Goal: Task Accomplishment & Management: Use online tool/utility

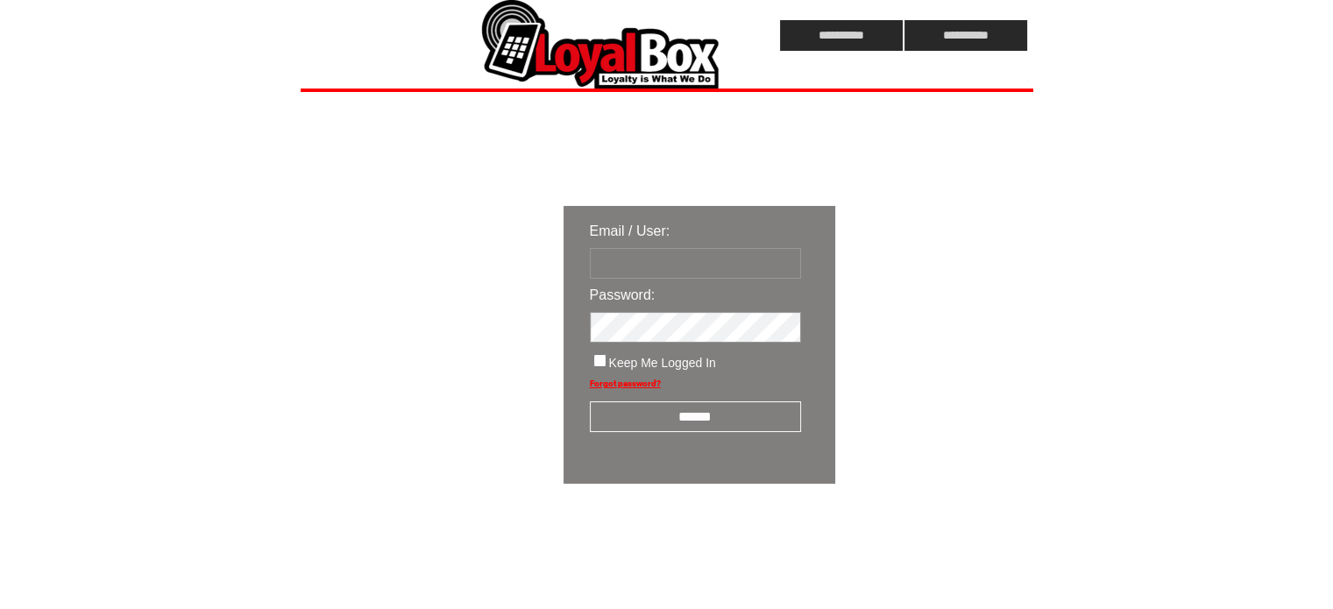
type input "**********"
click at [691, 407] on input "******" at bounding box center [695, 416] width 211 height 31
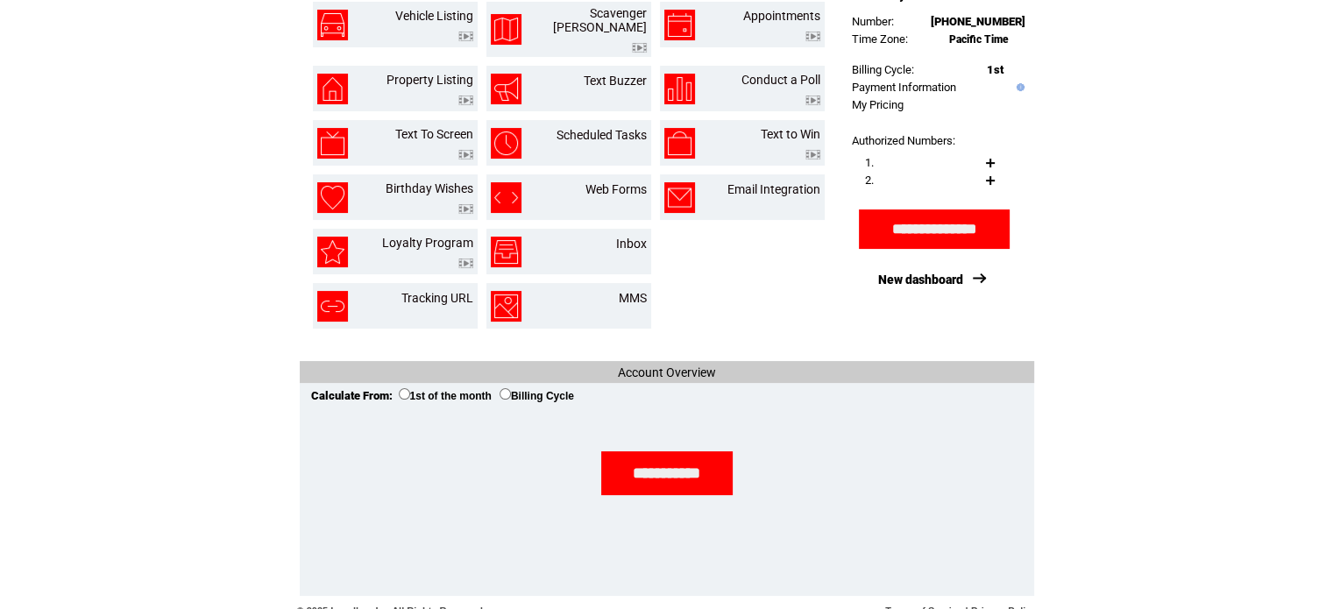
scroll to position [314, 0]
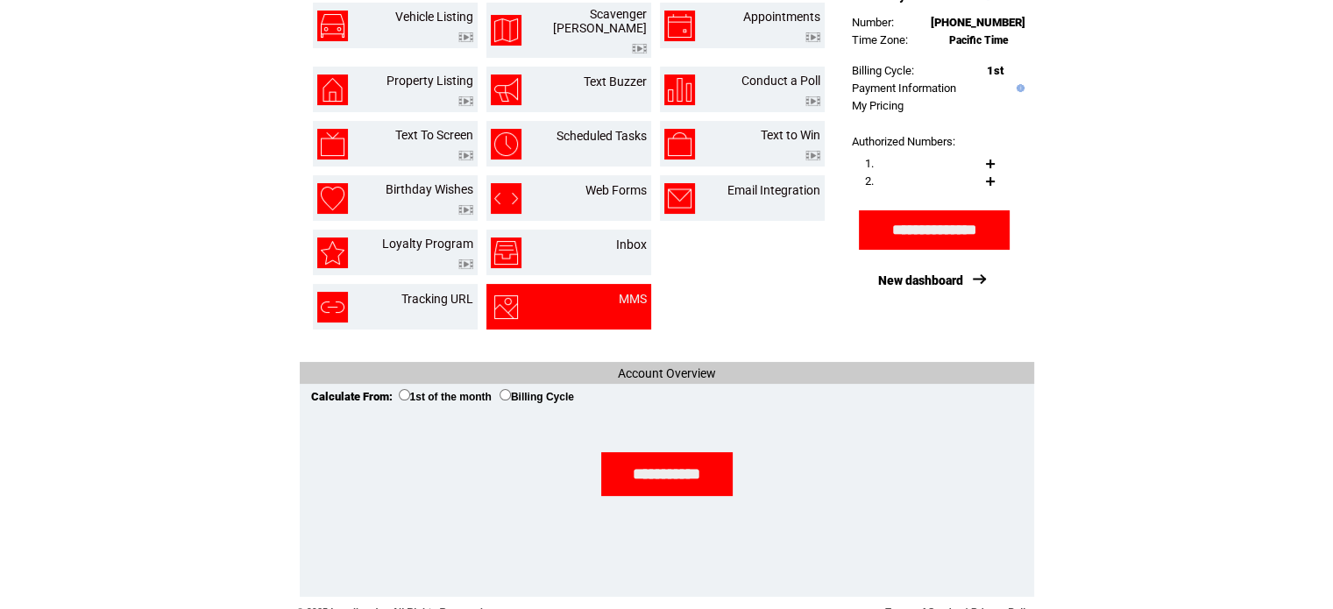
click at [597, 292] on td "MMS" at bounding box center [611, 307] width 69 height 31
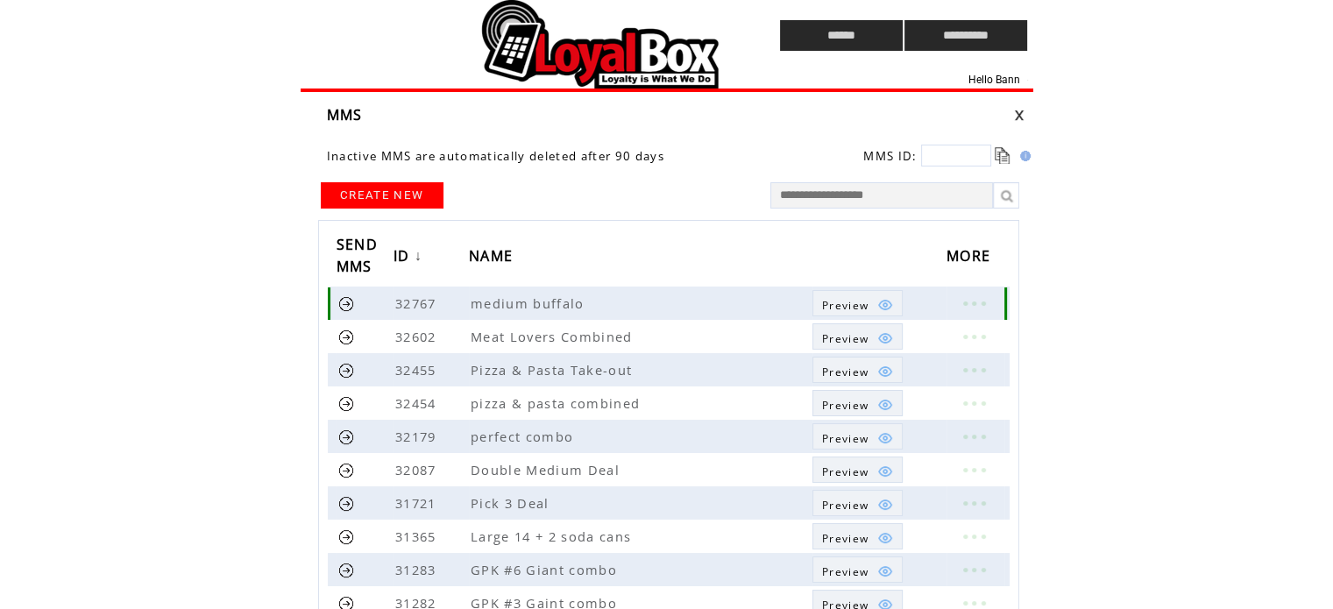
click at [344, 306] on link at bounding box center [346, 303] width 17 height 17
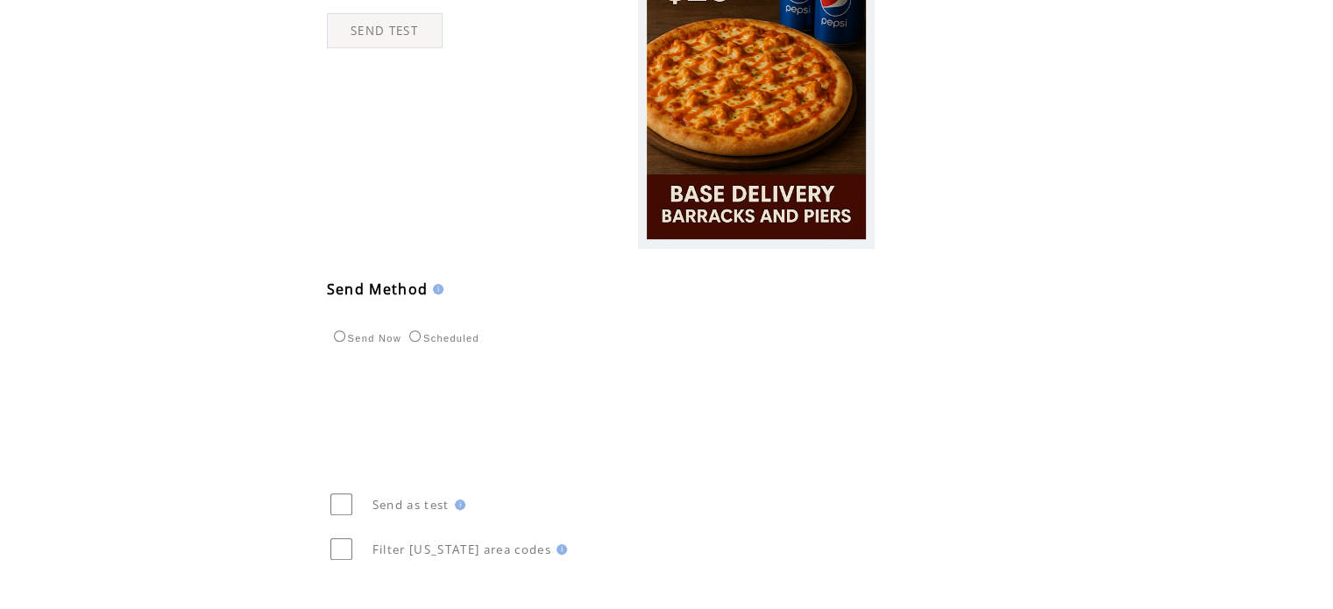
scroll to position [748, 0]
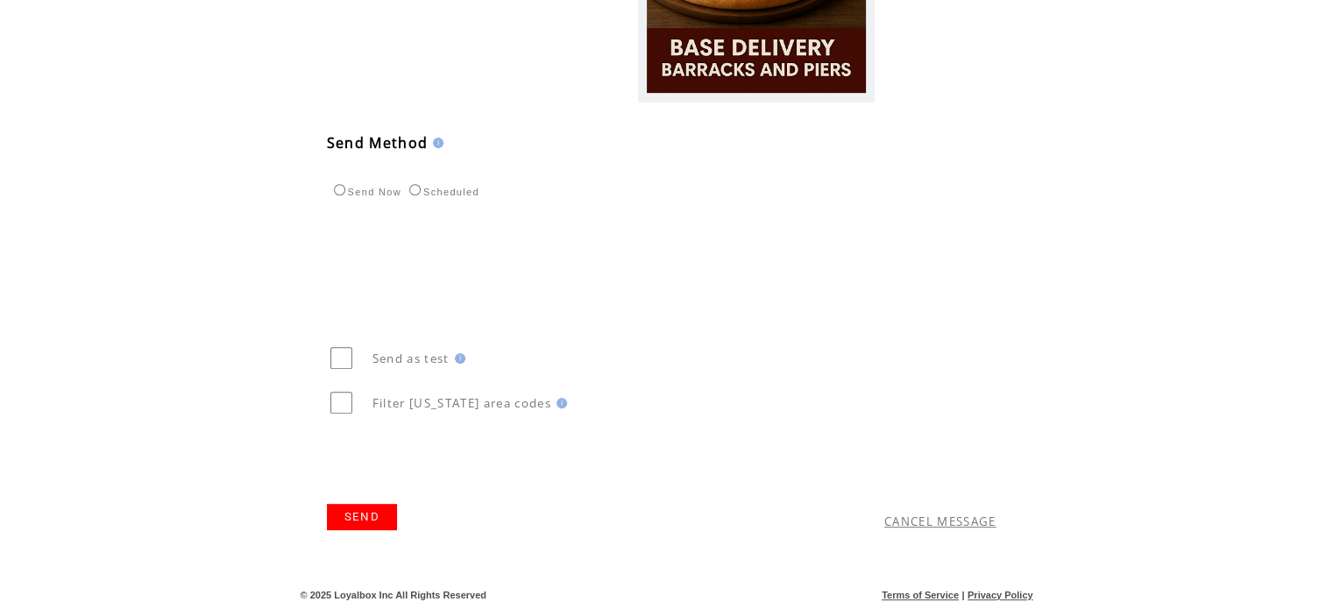
click at [361, 507] on link "SEND" at bounding box center [362, 517] width 70 height 26
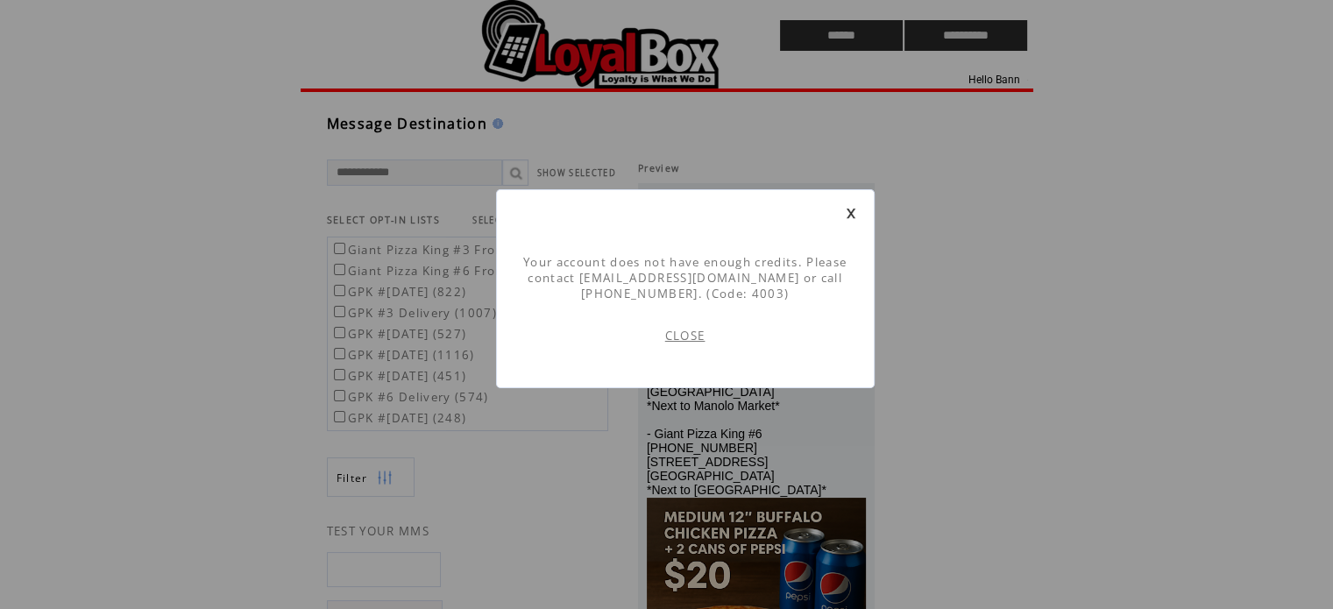
click at [680, 332] on link "CLOSE" at bounding box center [685, 336] width 40 height 16
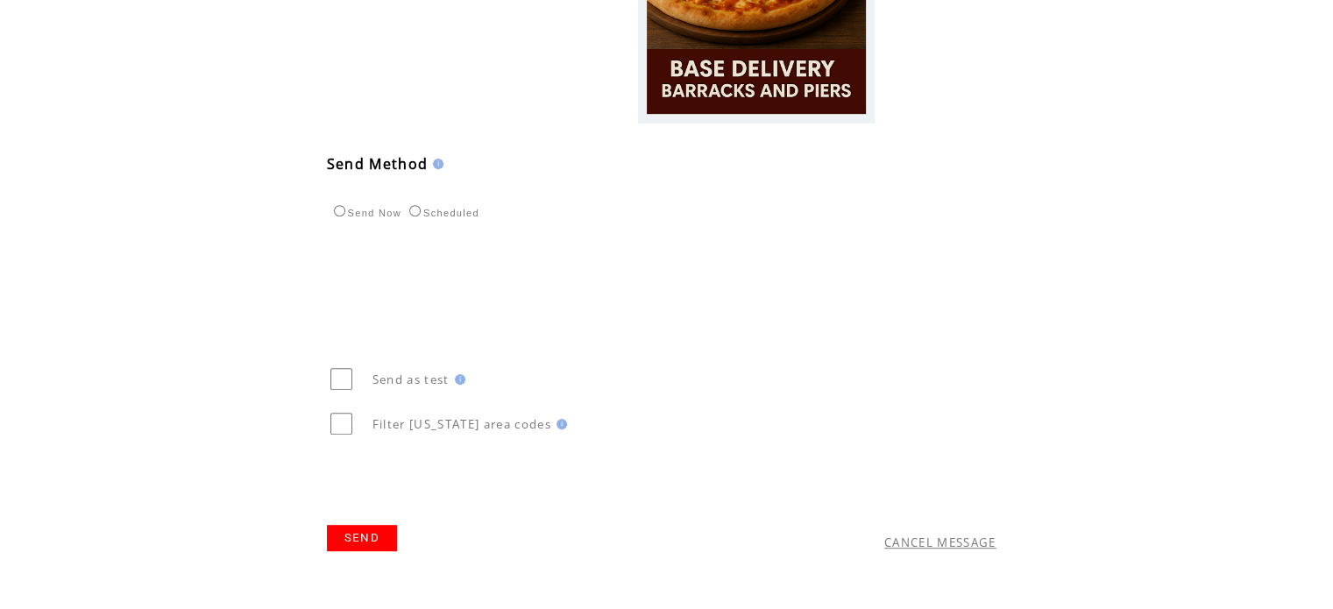
scroll to position [748, 0]
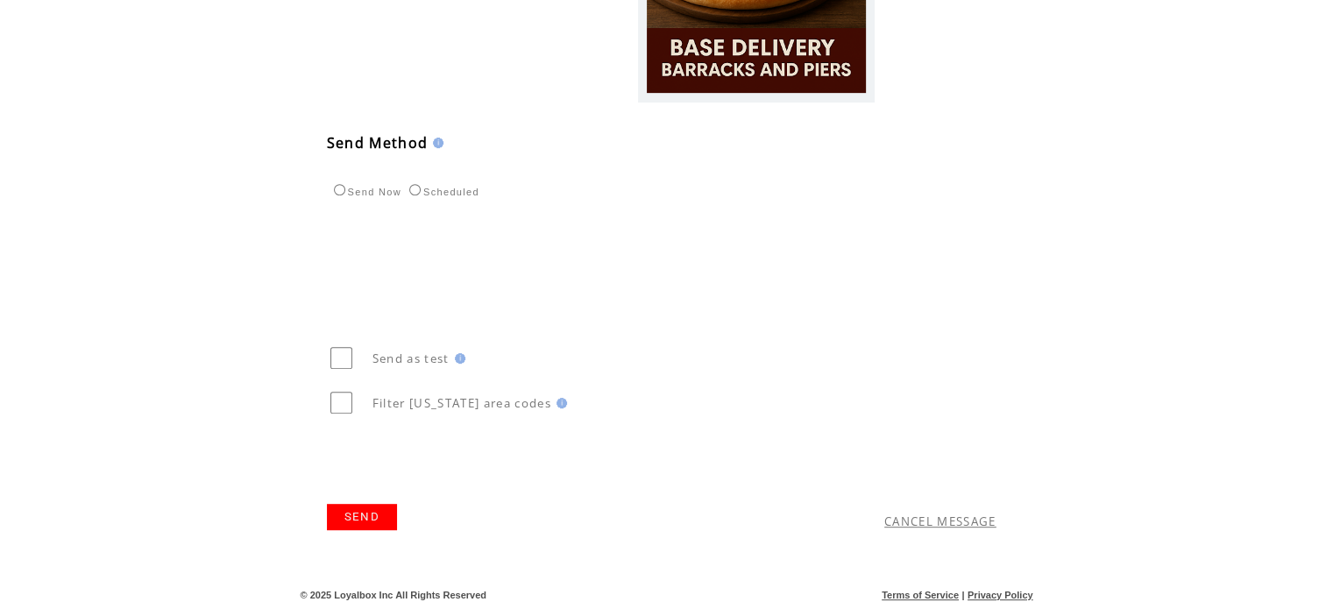
click at [379, 516] on link "SEND" at bounding box center [362, 517] width 70 height 26
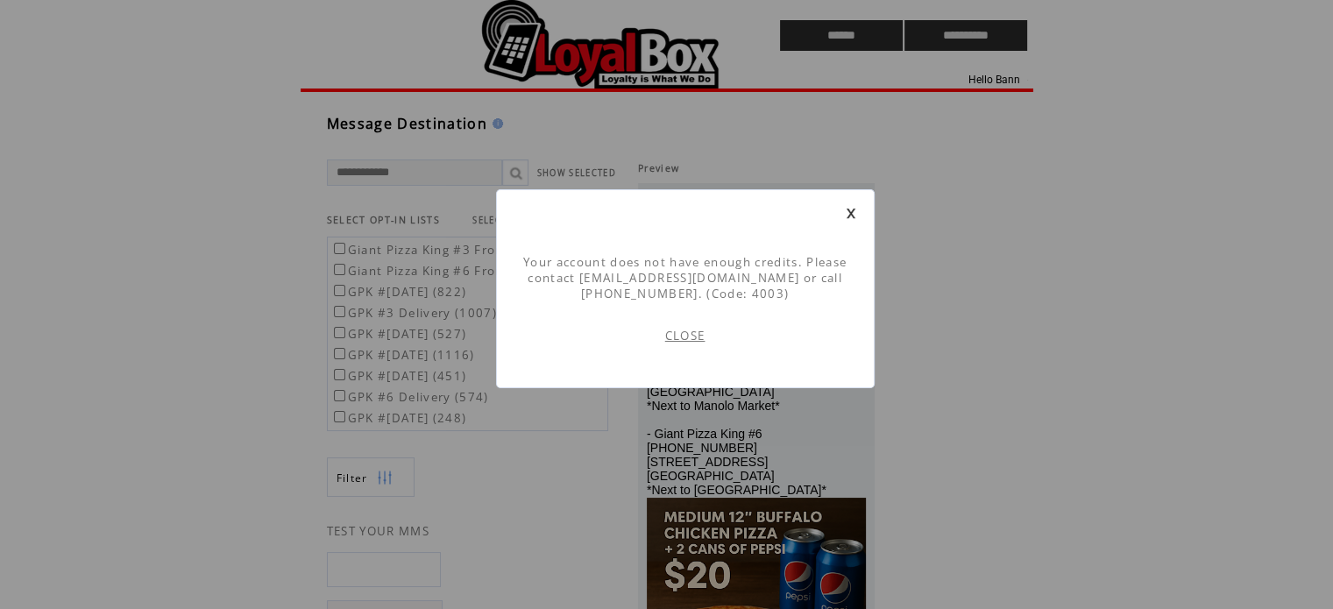
click at [691, 334] on link "CLOSE" at bounding box center [685, 336] width 40 height 16
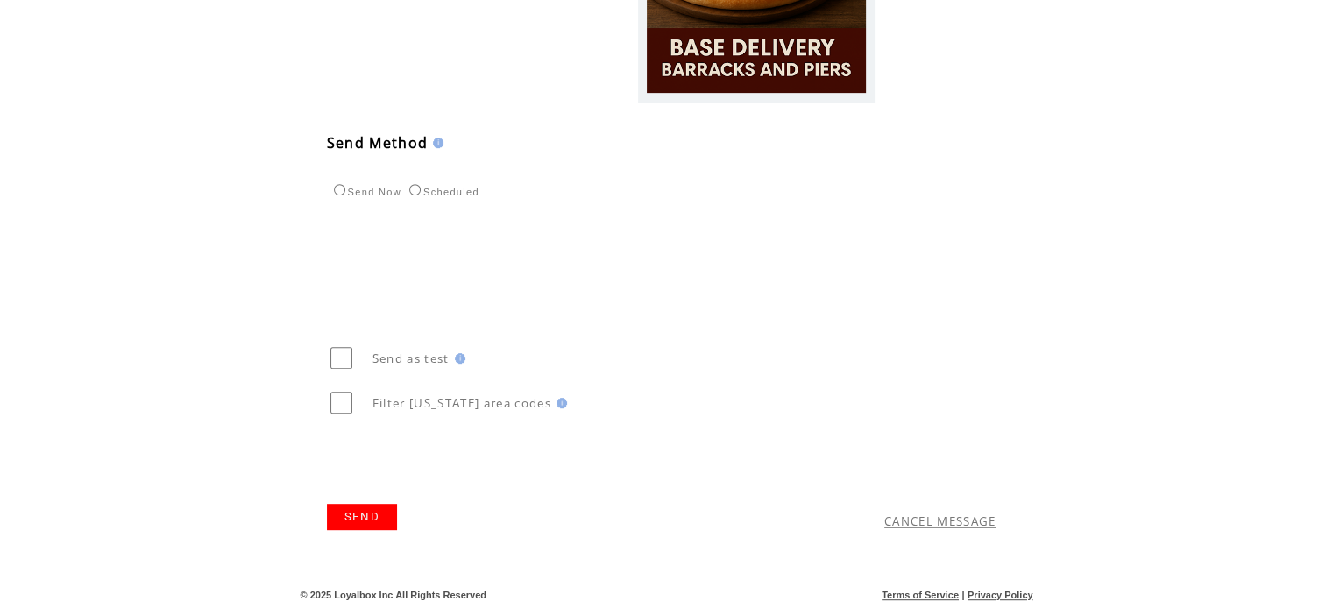
scroll to position [747, 0]
click at [375, 523] on link "SEND" at bounding box center [362, 517] width 70 height 26
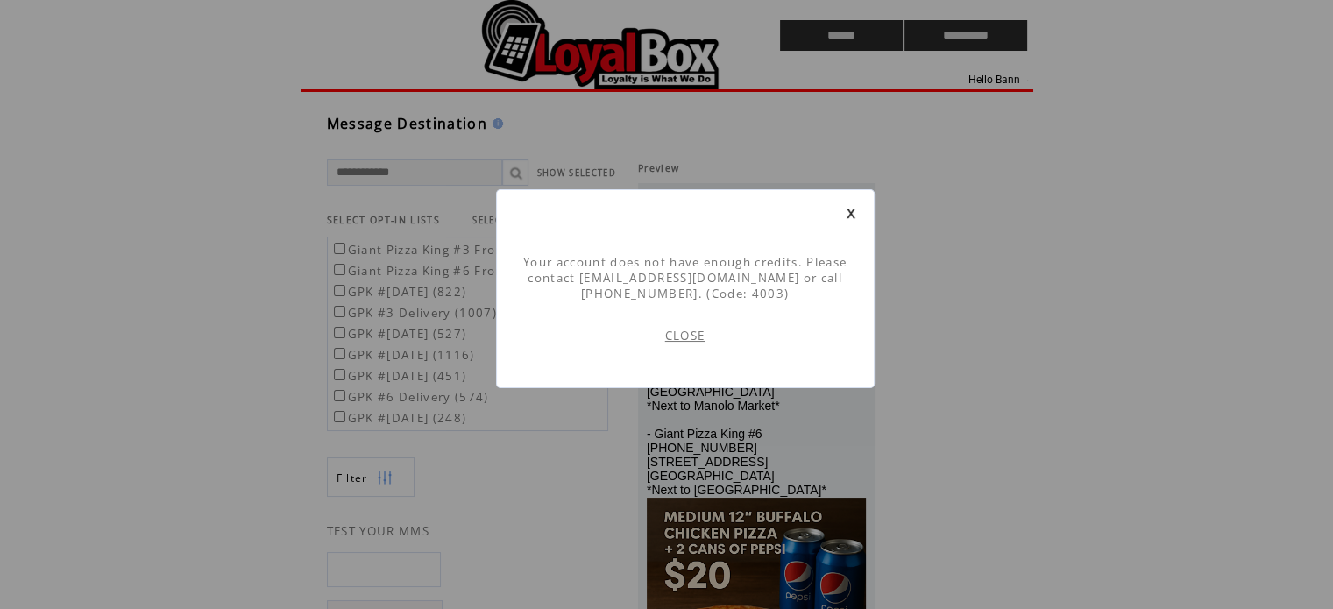
click at [691, 337] on link "CLOSE" at bounding box center [685, 336] width 40 height 16
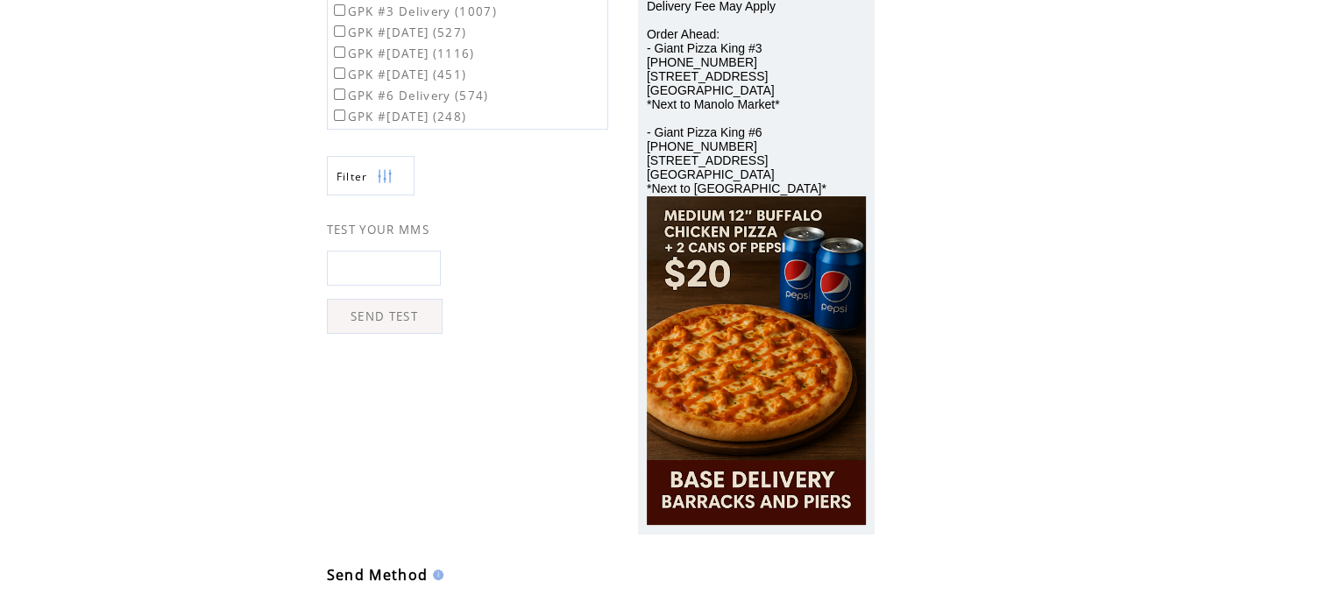
scroll to position [748, 0]
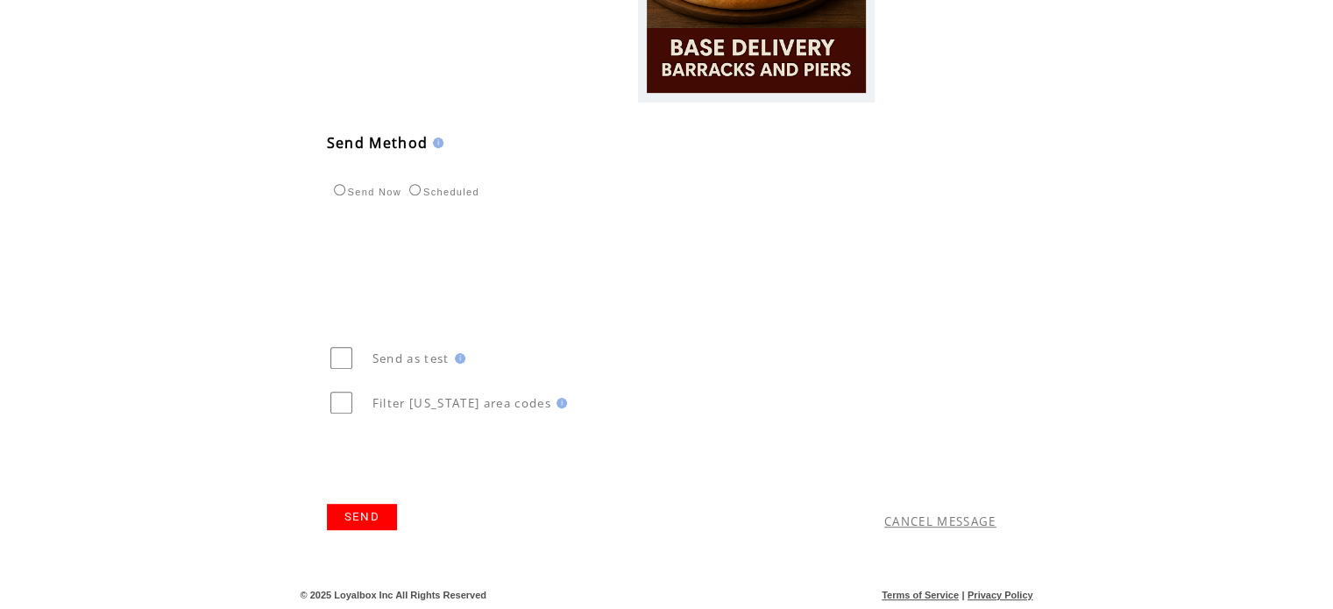
click at [354, 518] on link "SEND" at bounding box center [362, 517] width 70 height 26
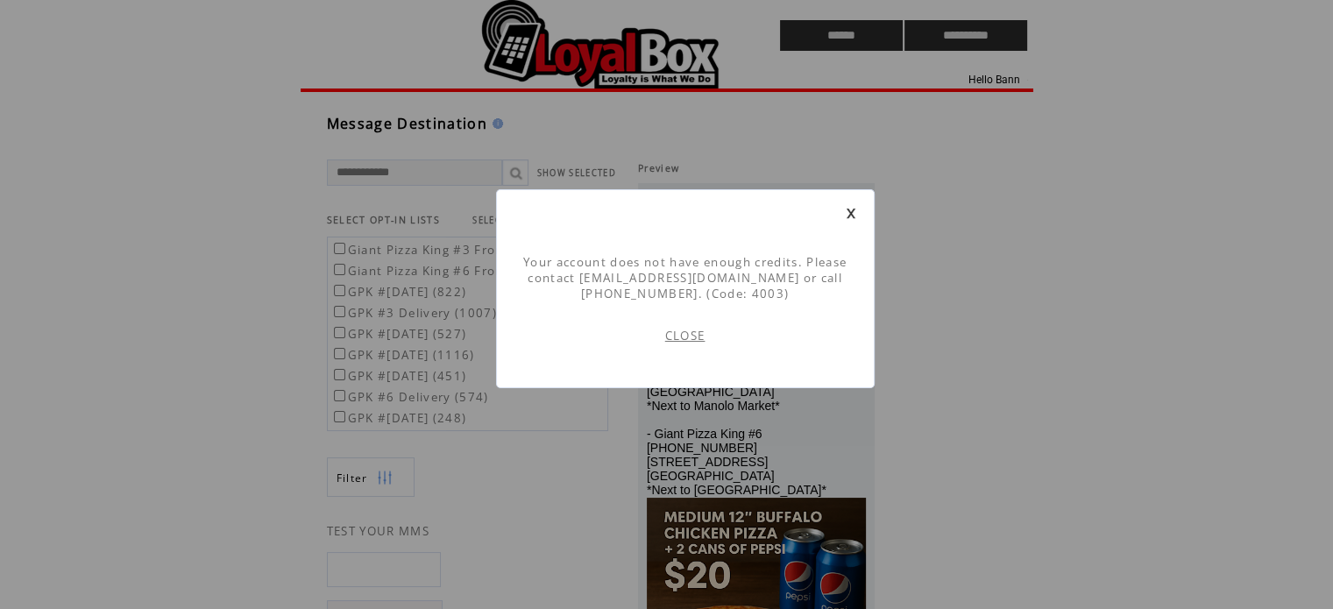
click at [700, 335] on link "CLOSE" at bounding box center [685, 336] width 40 height 16
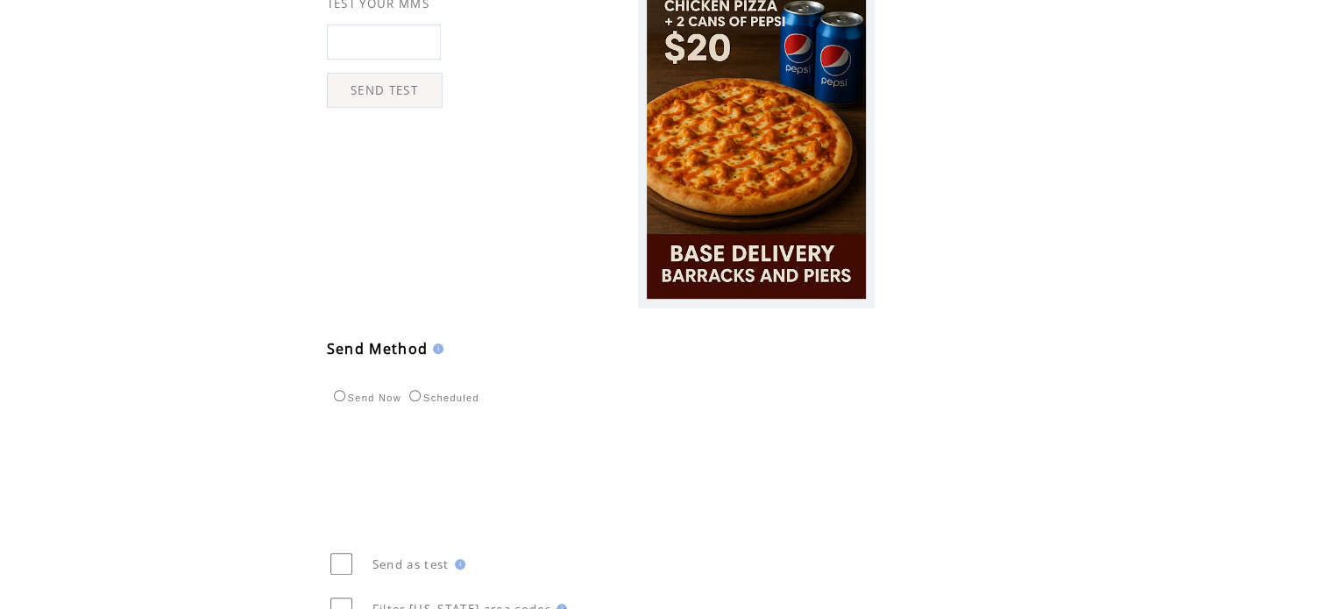
scroll to position [748, 0]
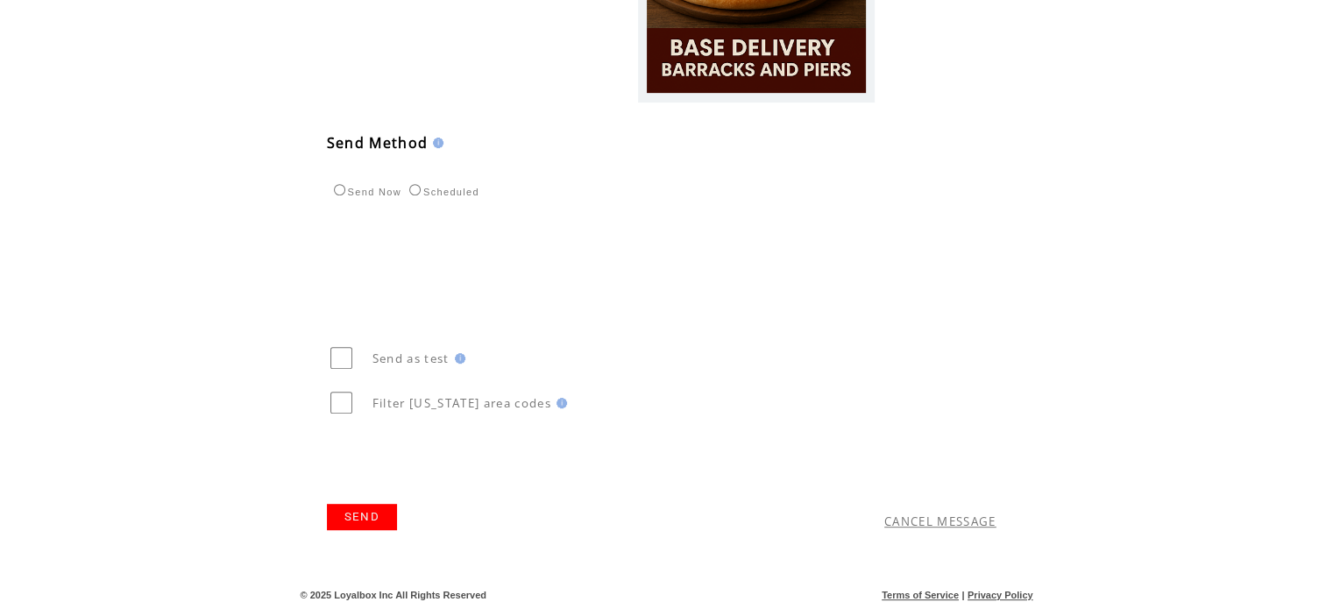
click at [367, 524] on link "SEND" at bounding box center [362, 517] width 70 height 26
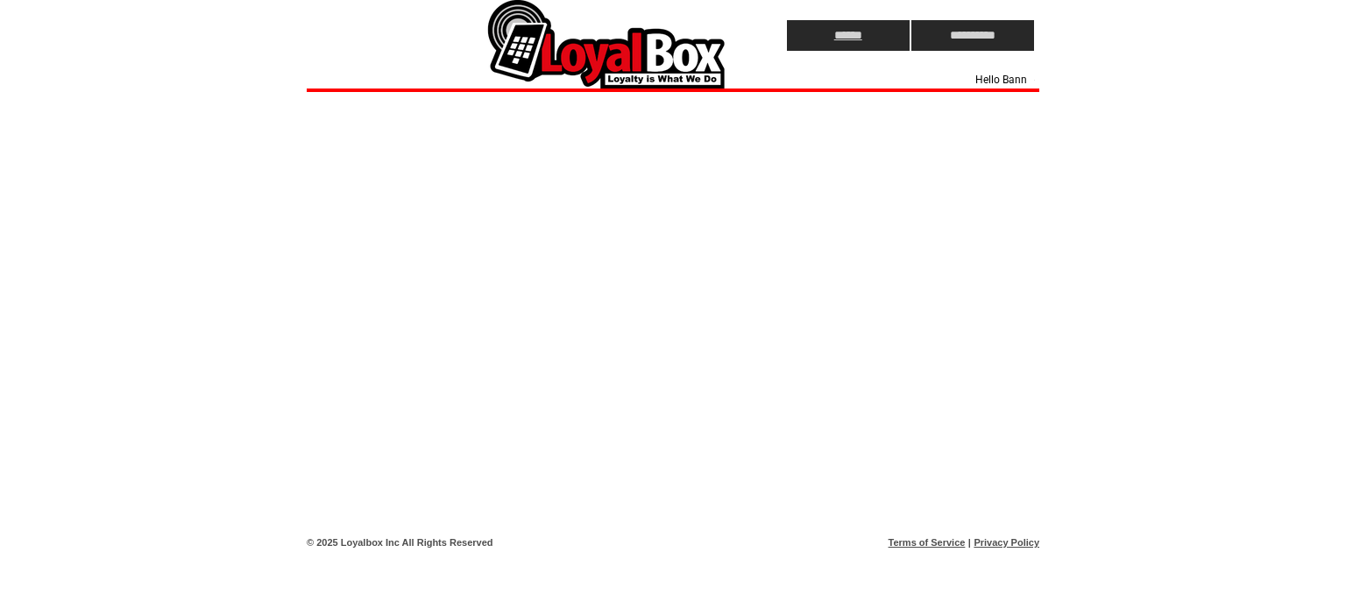
click at [851, 33] on input "******" at bounding box center [848, 35] width 123 height 31
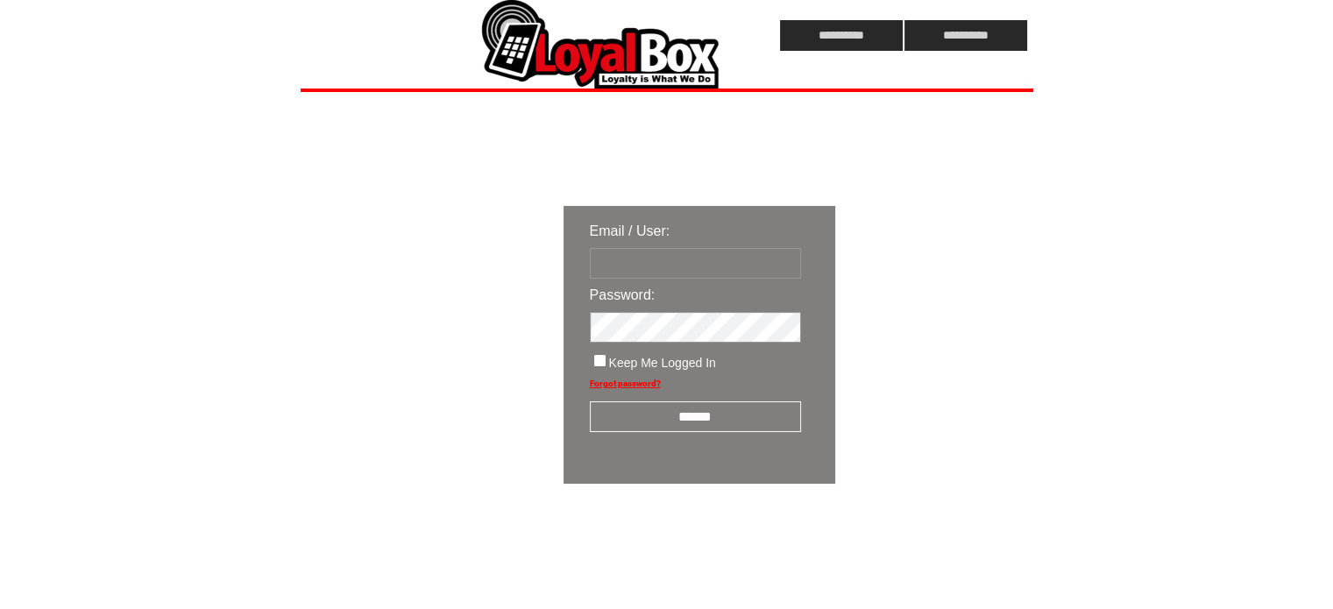
type input "**********"
click at [696, 423] on input "******" at bounding box center [695, 416] width 211 height 31
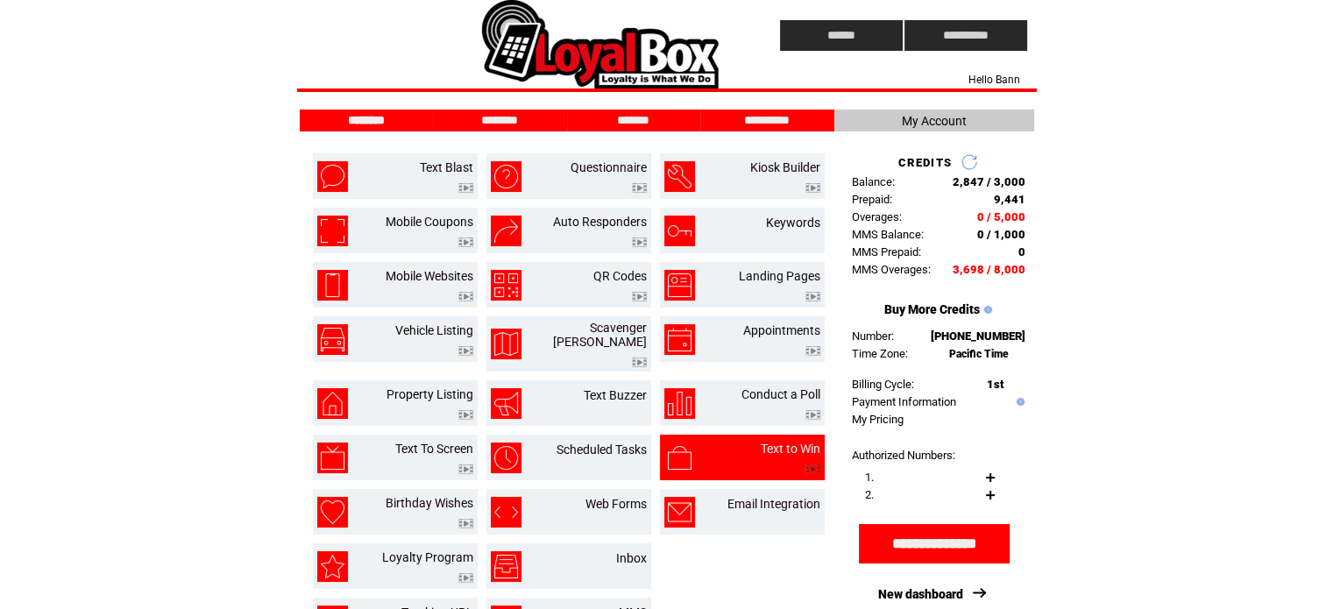
scroll to position [315, 0]
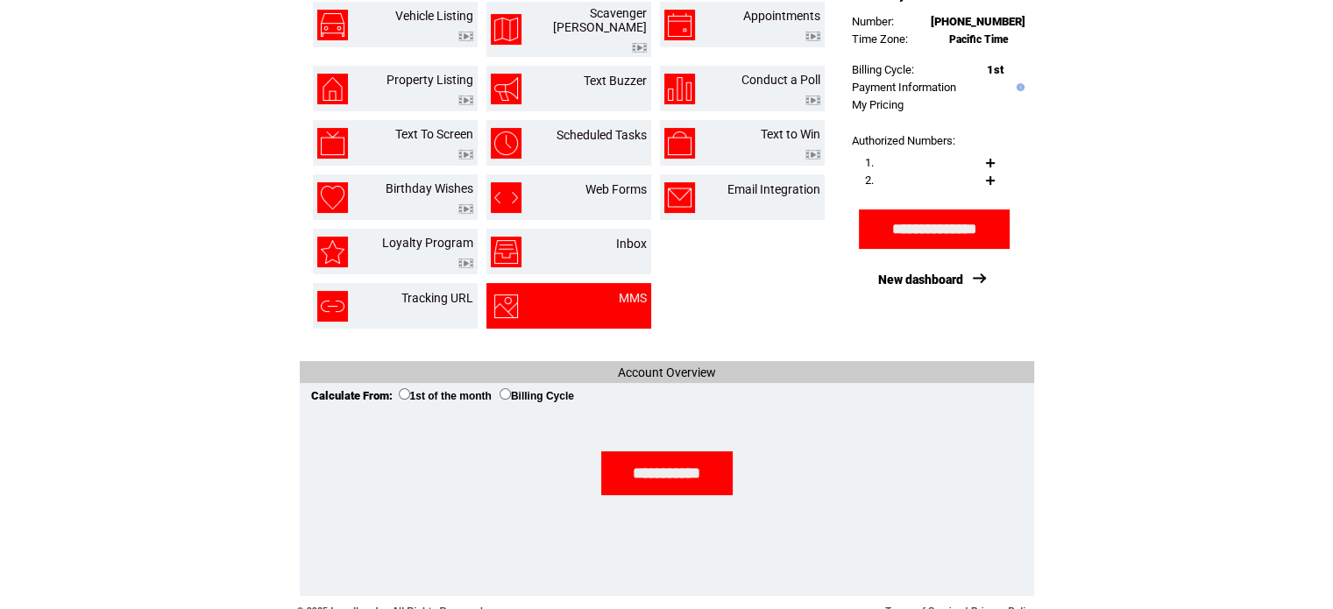
click at [607, 297] on td "MMS" at bounding box center [611, 306] width 69 height 31
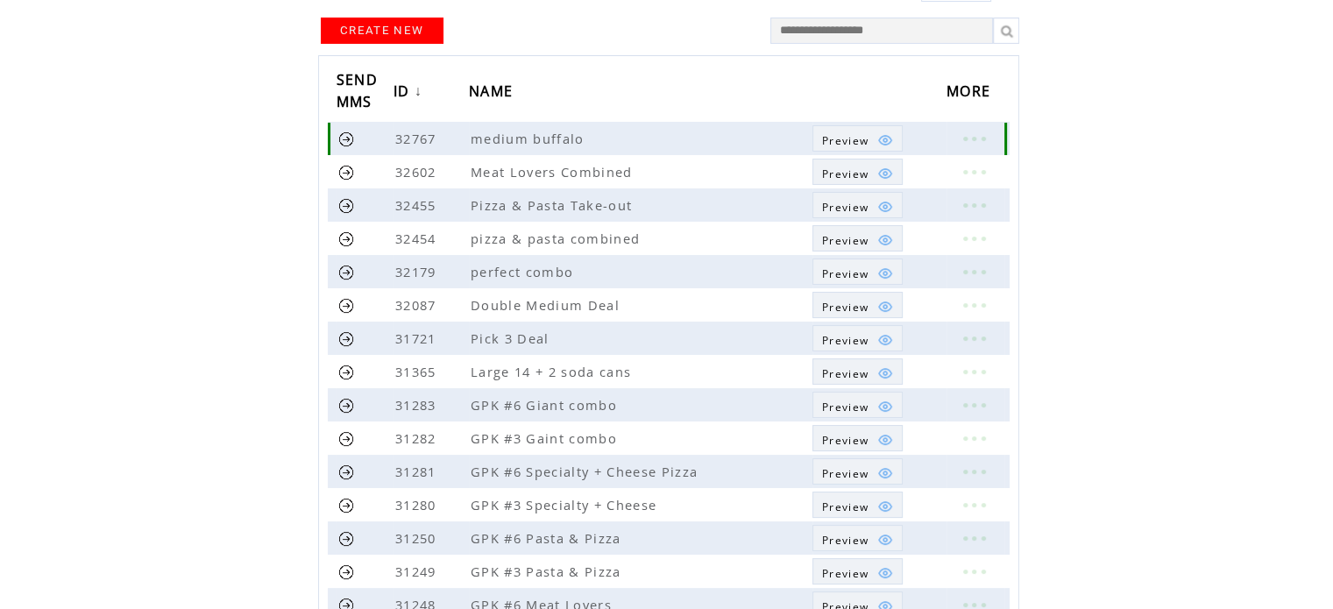
scroll to position [168, 0]
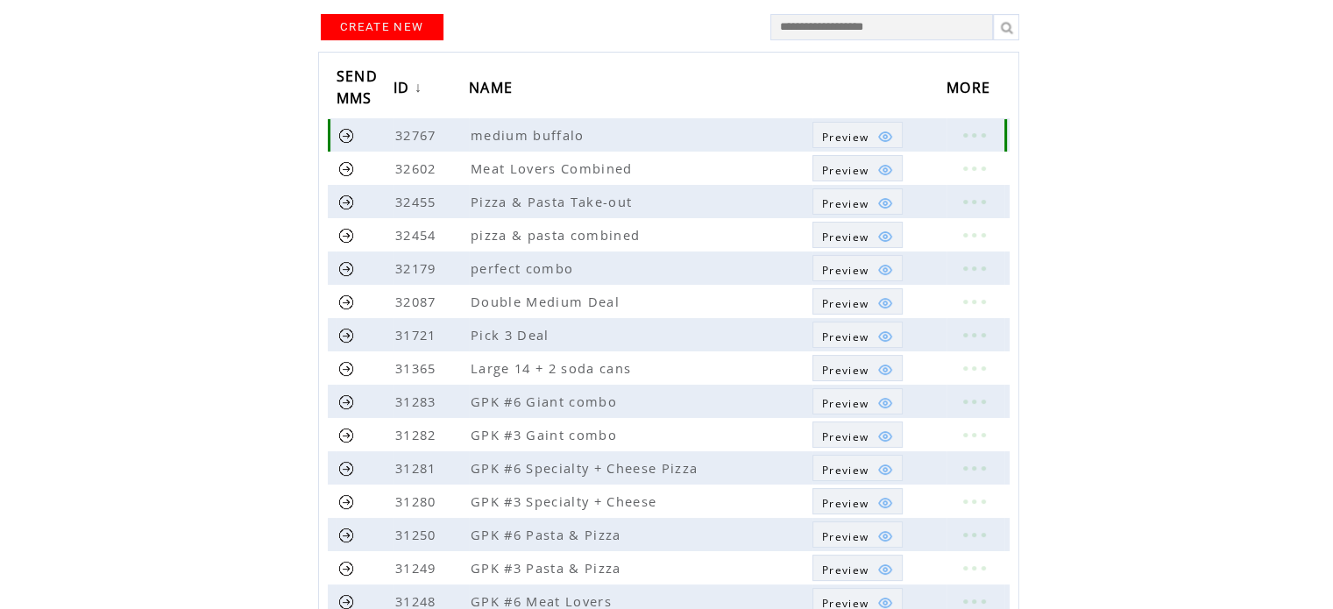
click at [344, 133] on link at bounding box center [346, 135] width 17 height 17
click at [347, 134] on link at bounding box center [346, 135] width 17 height 17
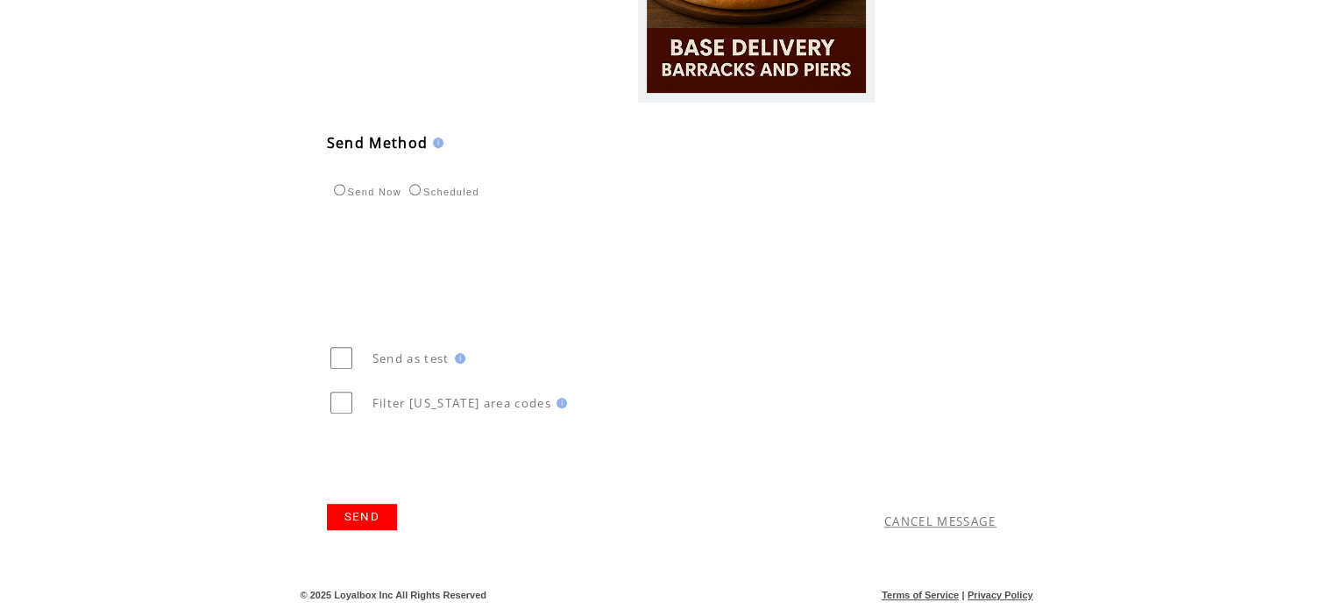
scroll to position [747, 0]
click at [364, 523] on link "SEND" at bounding box center [362, 517] width 70 height 26
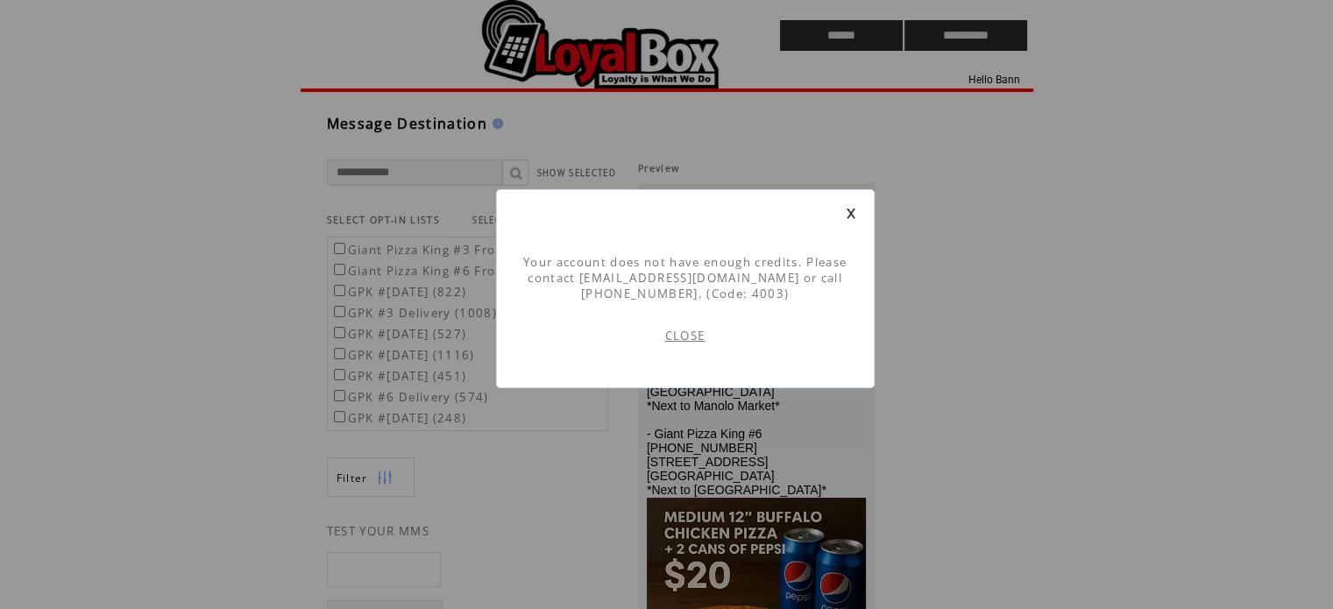
click at [850, 217] on link at bounding box center [851, 213] width 11 height 11
